Goal: Transaction & Acquisition: Subscribe to service/newsletter

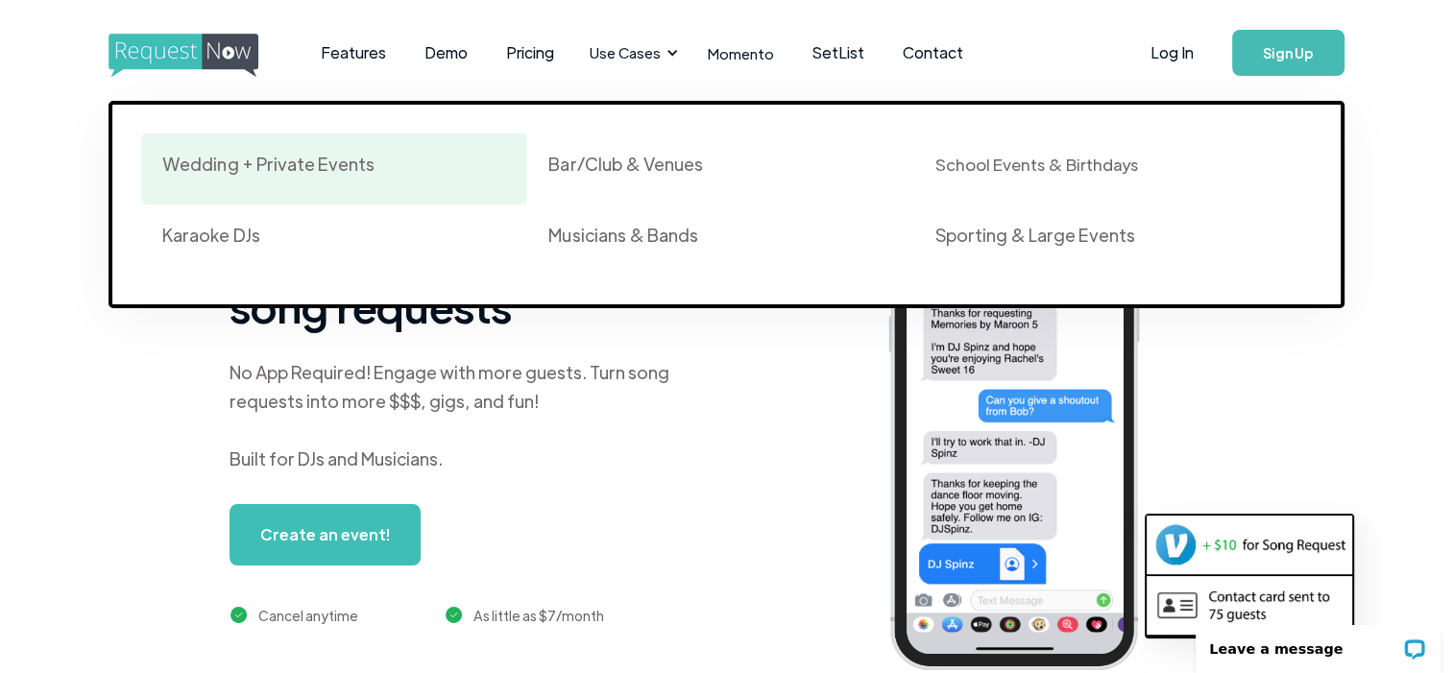
click at [340, 182] on div "Wedding + Private Events" at bounding box center [334, 169] width 344 height 33
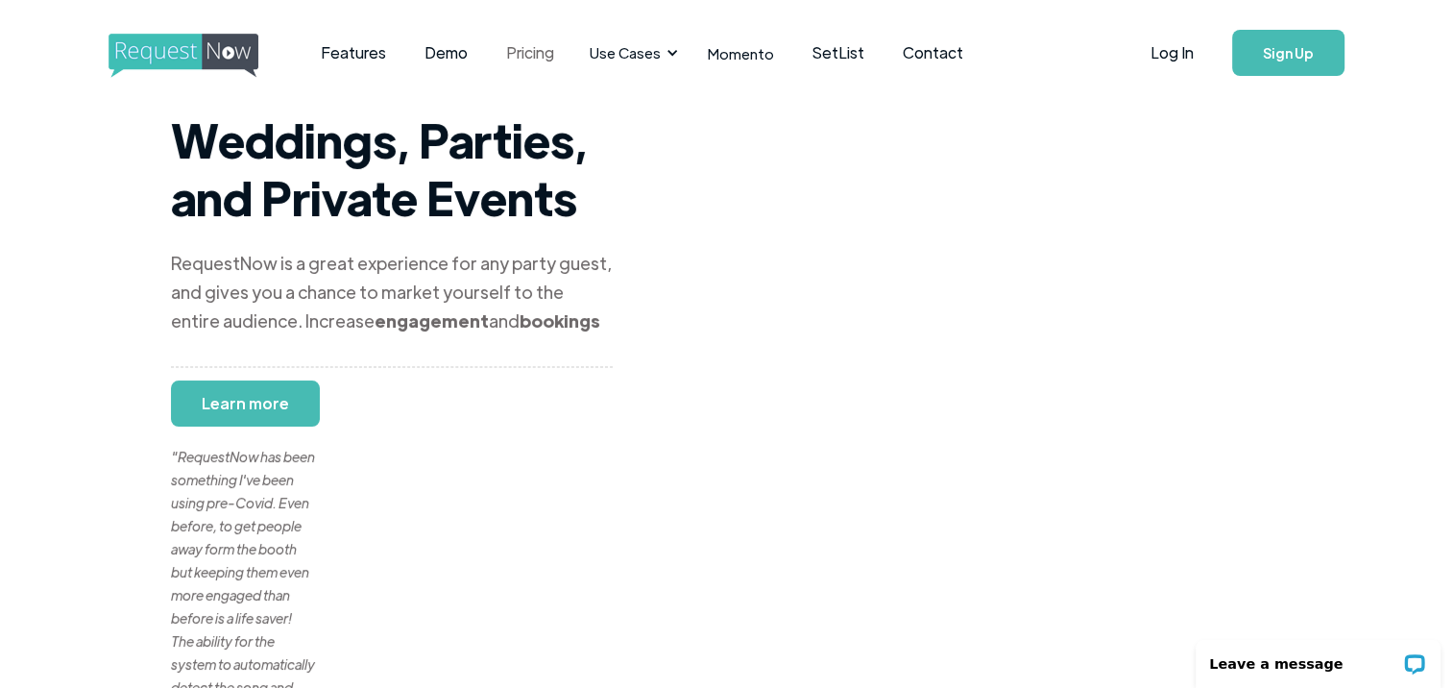
click at [529, 58] on link "Pricing" at bounding box center [529, 53] width 86 height 60
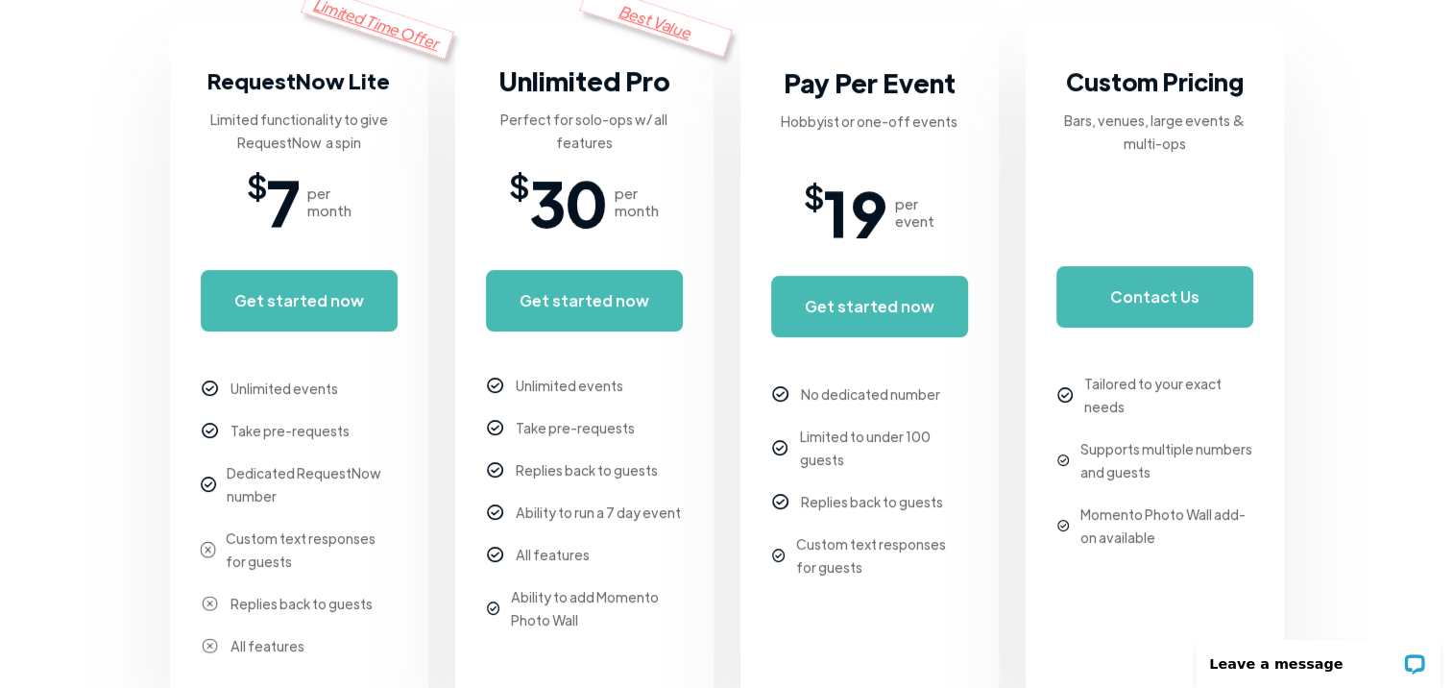
scroll to position [480, 0]
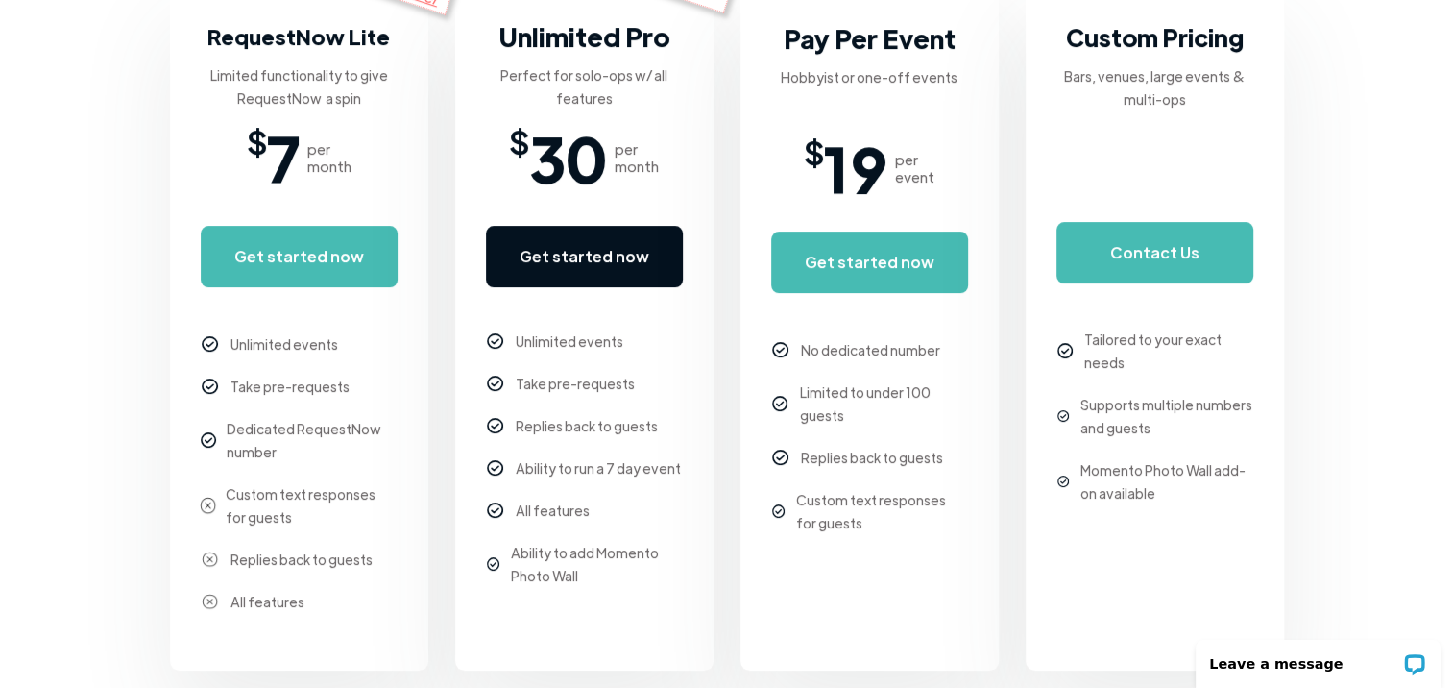
click at [636, 267] on link "Get started now" at bounding box center [584, 256] width 197 height 61
